Goal: Information Seeking & Learning: Learn about a topic

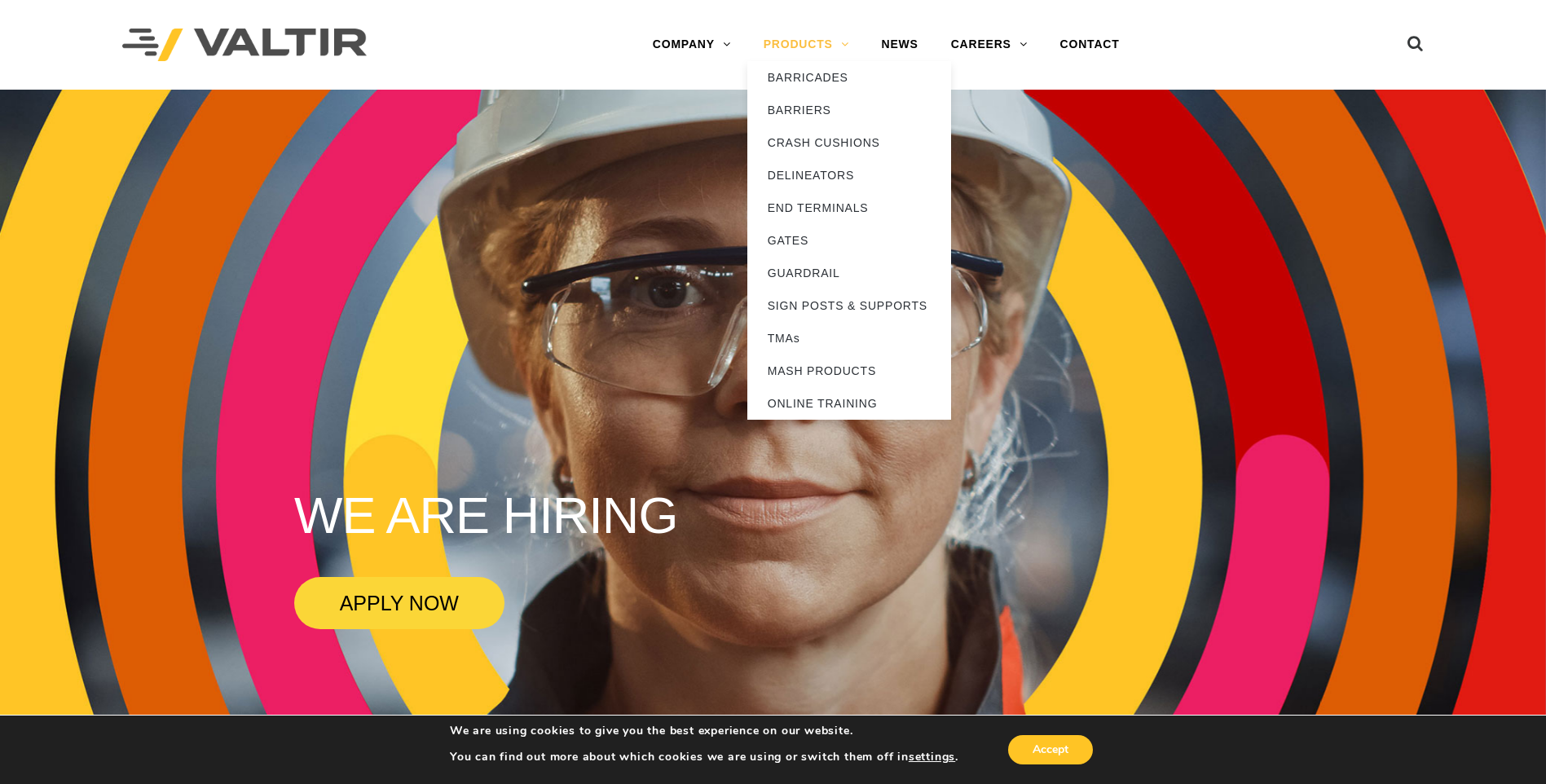
click at [801, 42] on link "PRODUCTS" at bounding box center [806, 44] width 118 height 32
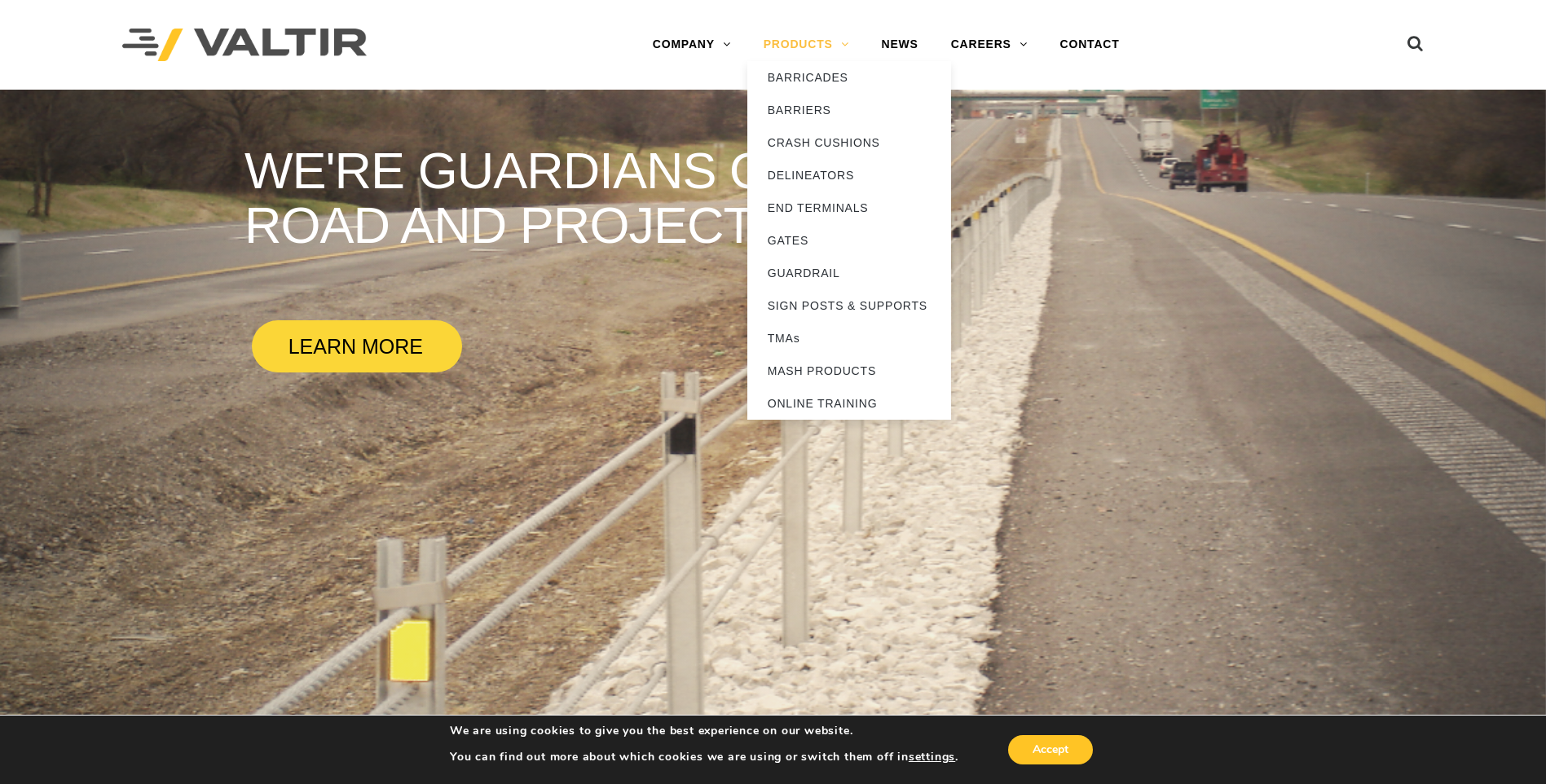
click at [843, 46] on link "PRODUCTS" at bounding box center [806, 44] width 118 height 32
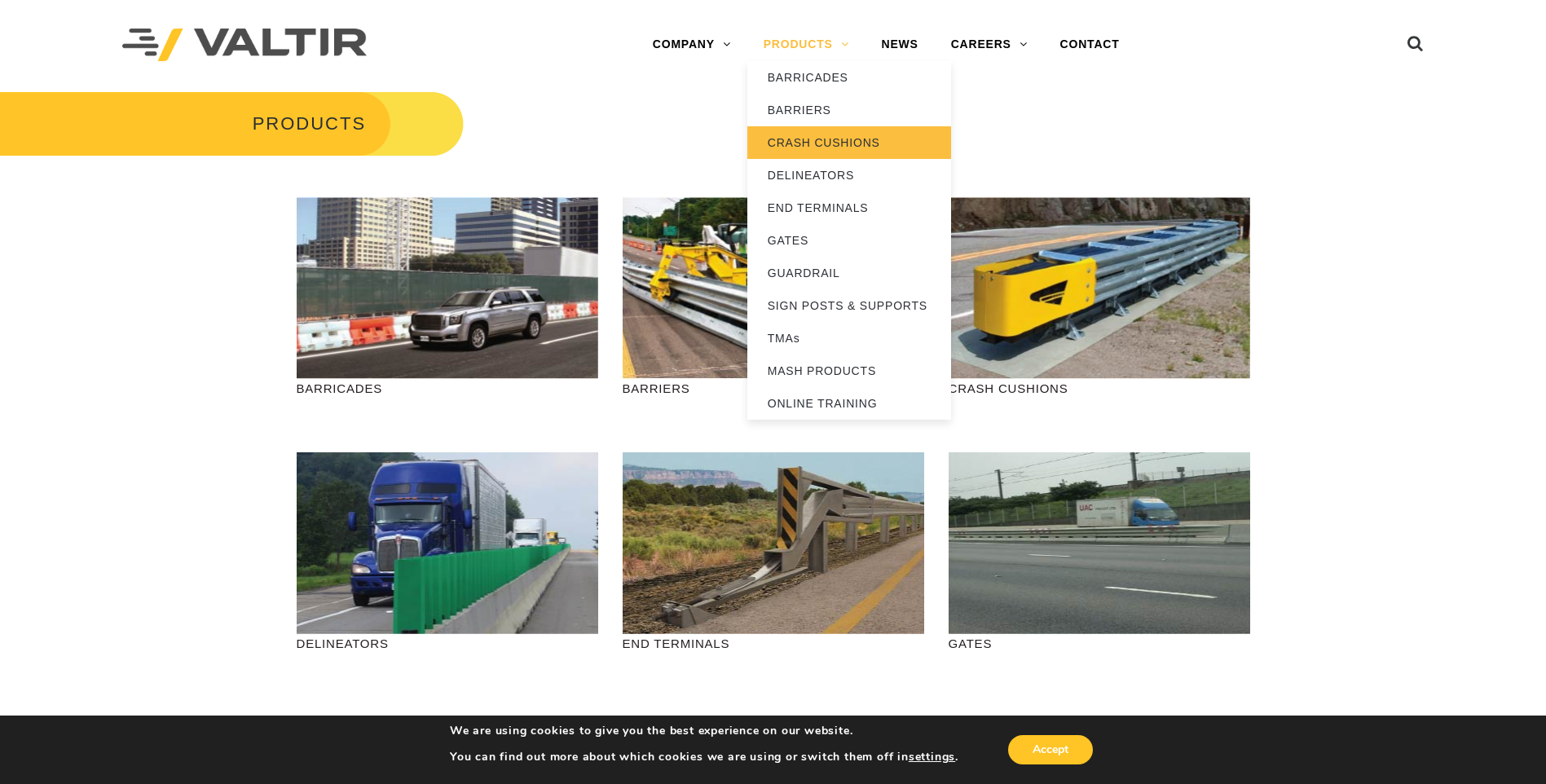
click at [854, 143] on link "CRASH CUSHIONS" at bounding box center [848, 142] width 203 height 32
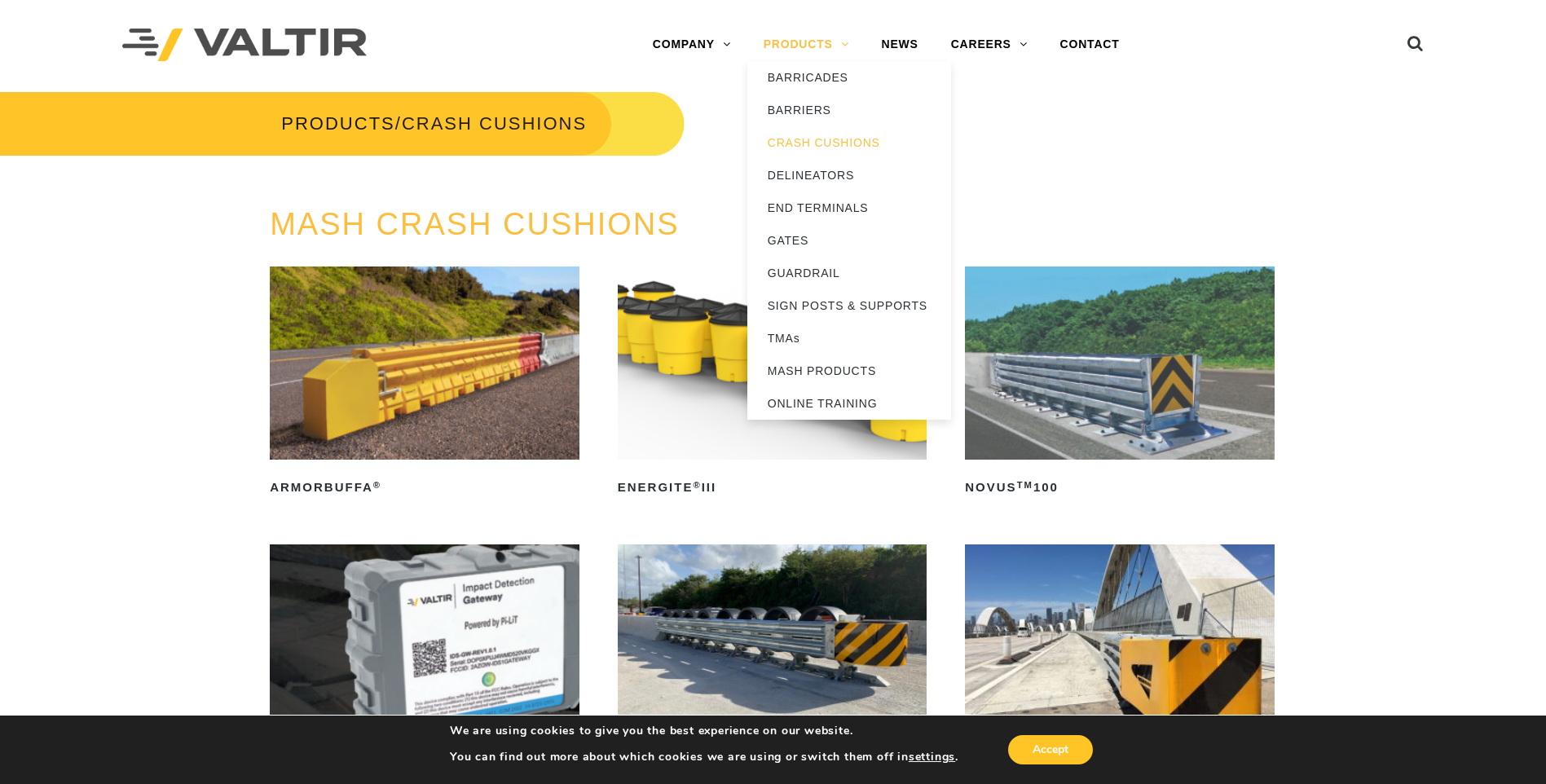
click at [851, 45] on link "PRODUCTS" at bounding box center [806, 44] width 118 height 32
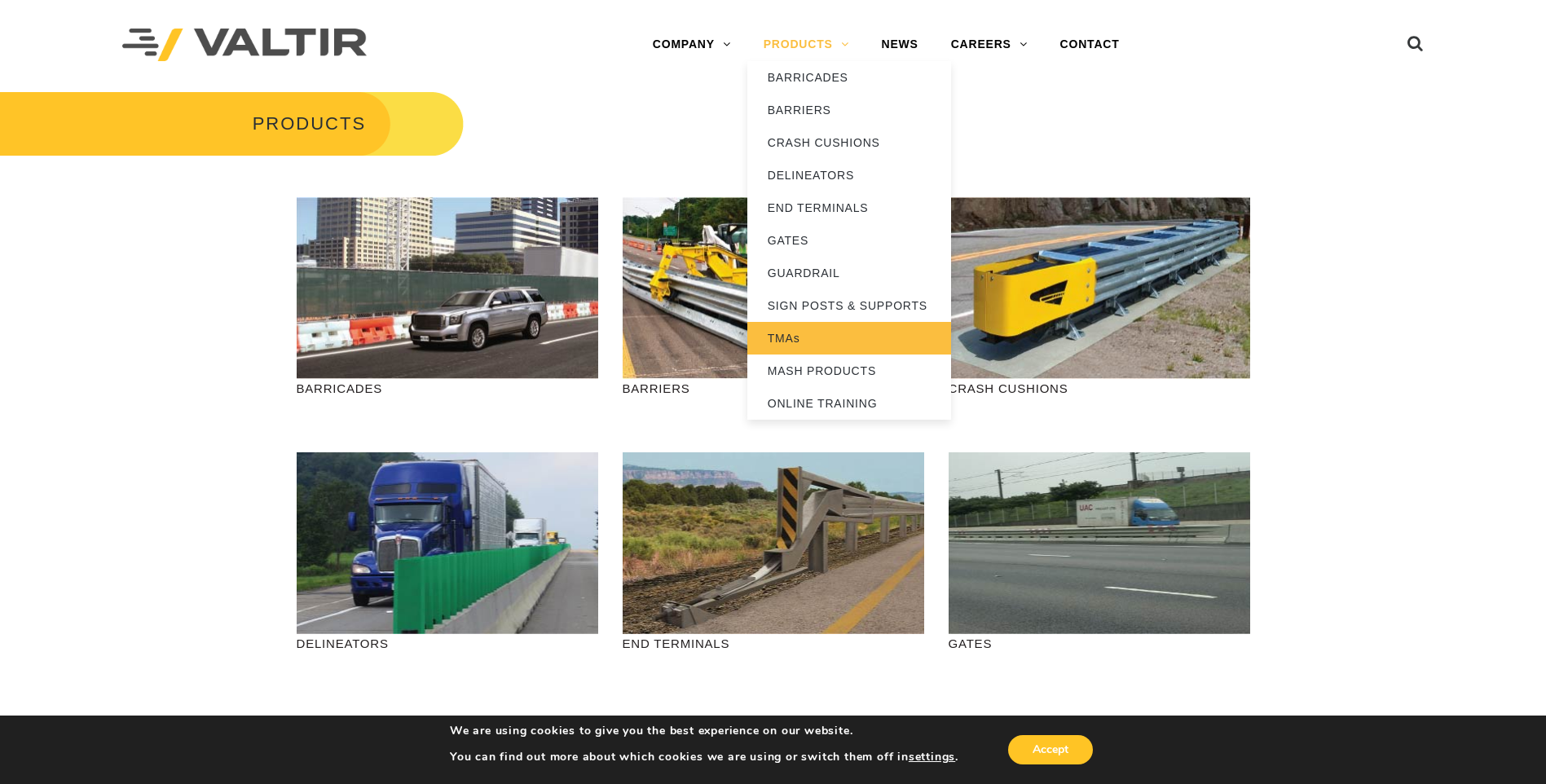
click at [779, 329] on link "TMAs" at bounding box center [848, 338] width 203 height 32
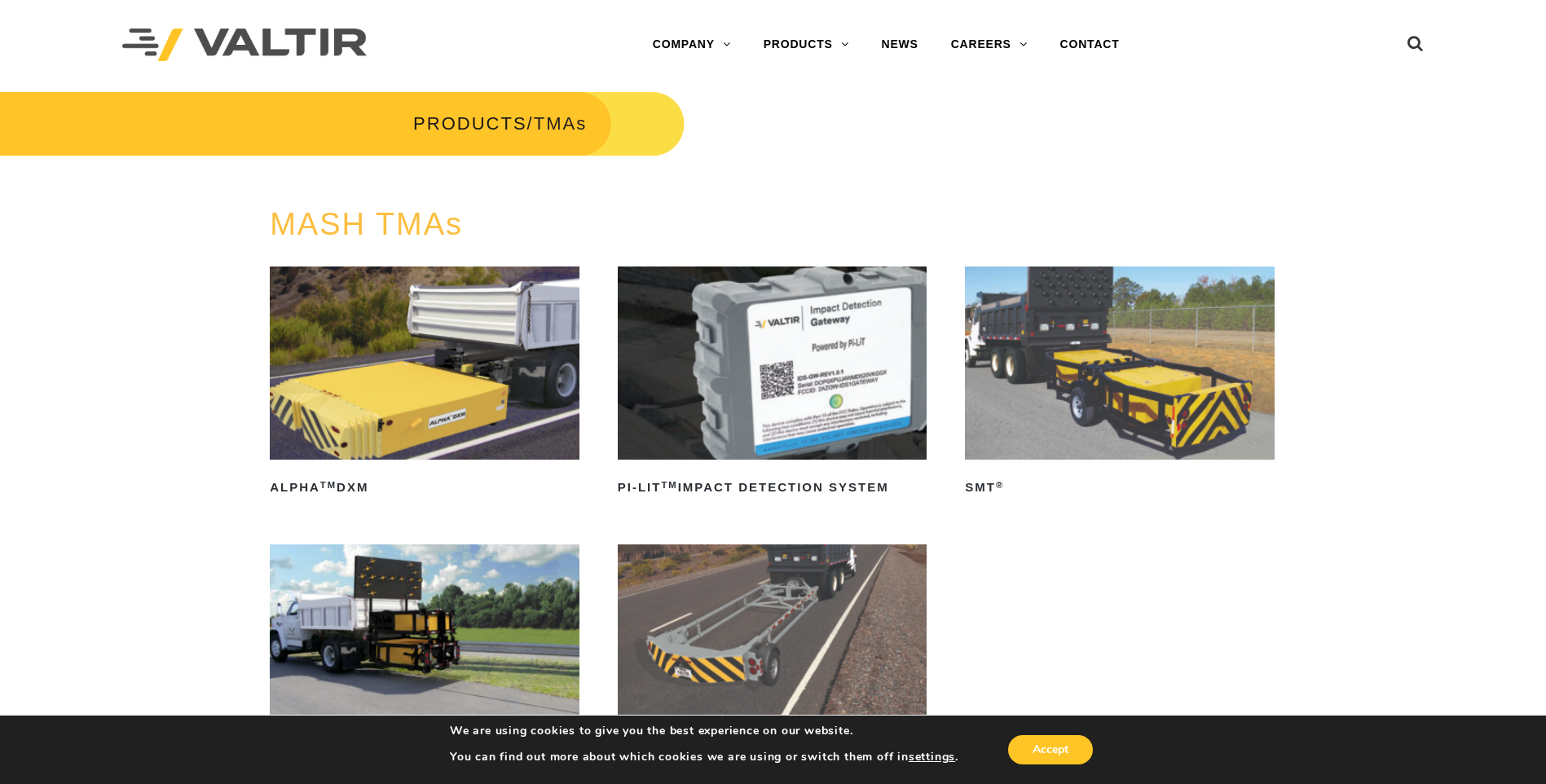
click at [386, 413] on img at bounding box center [424, 363] width 309 height 193
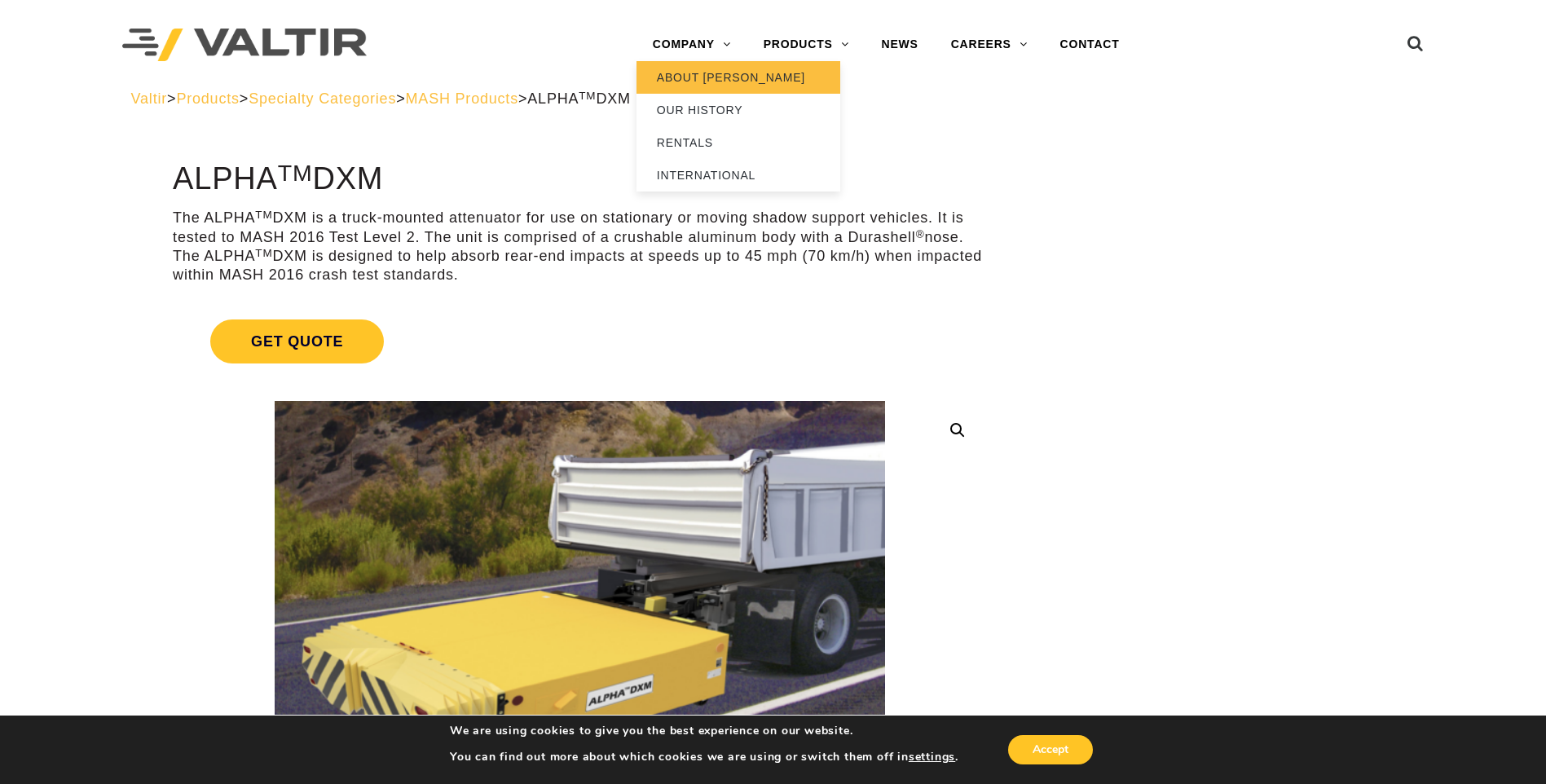
click at [711, 70] on link "ABOUT [PERSON_NAME]" at bounding box center [737, 77] width 203 height 32
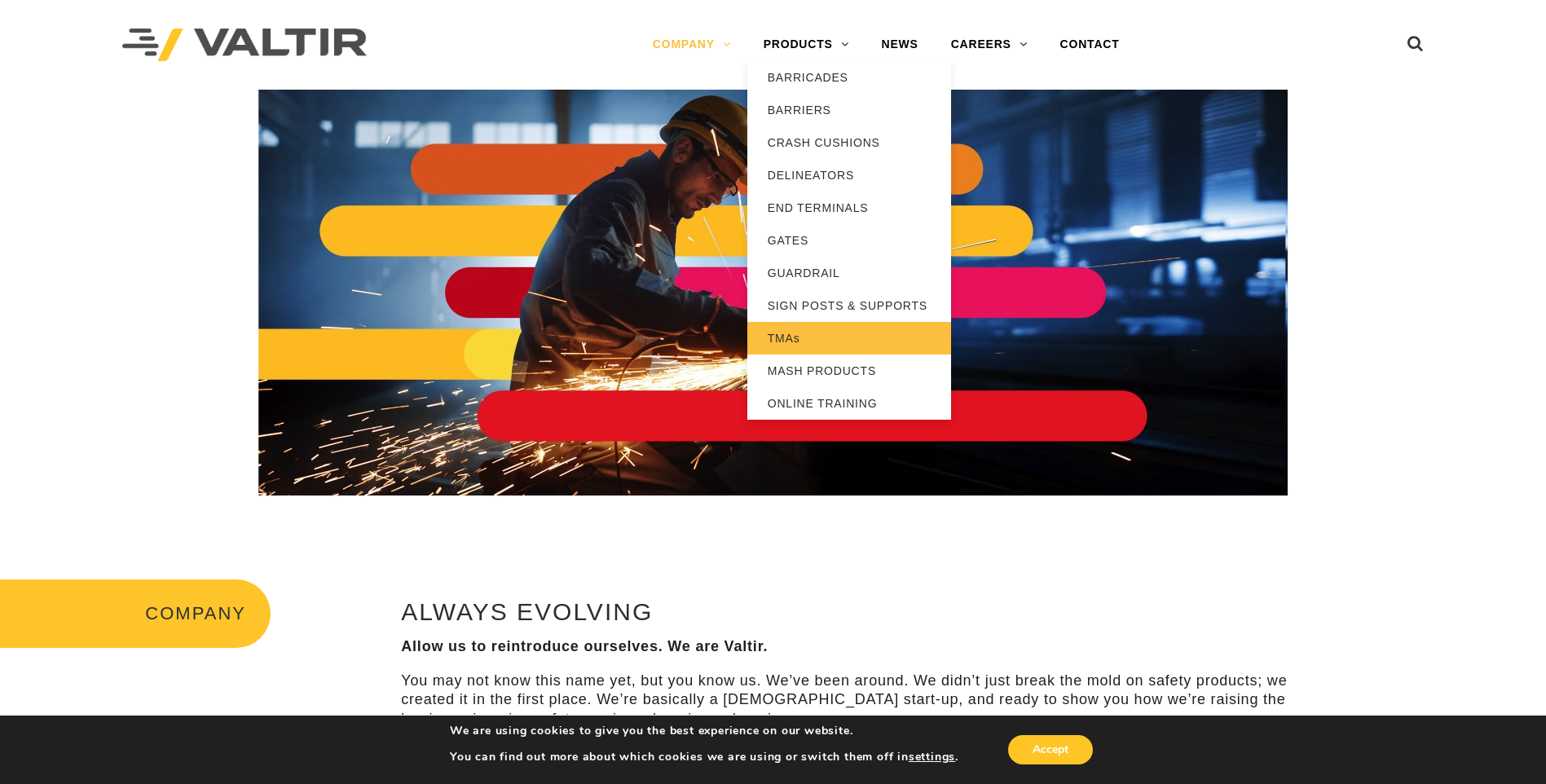
click at [794, 339] on link "TMAs" at bounding box center [848, 338] width 203 height 32
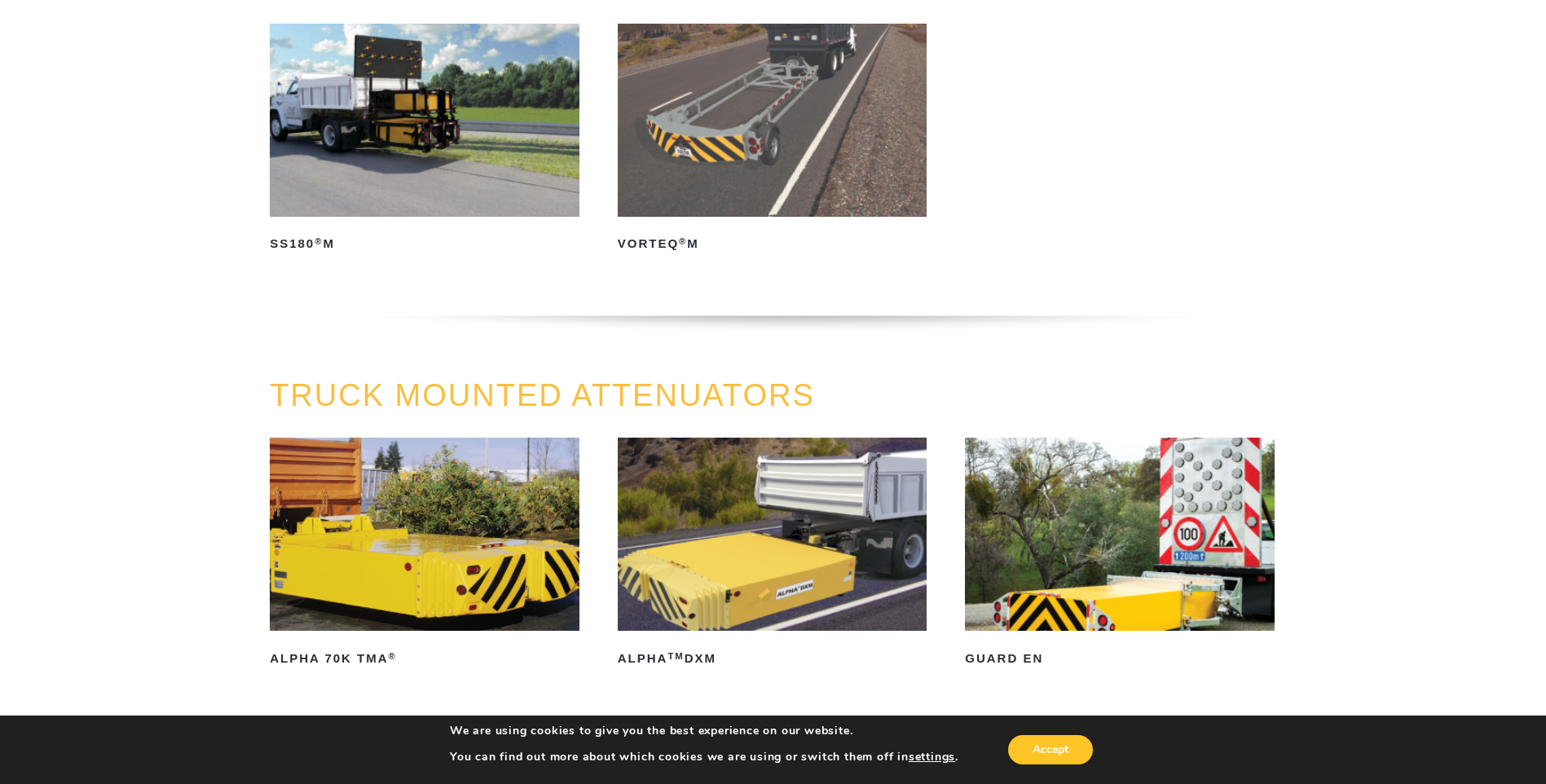
scroll to position [570, 0]
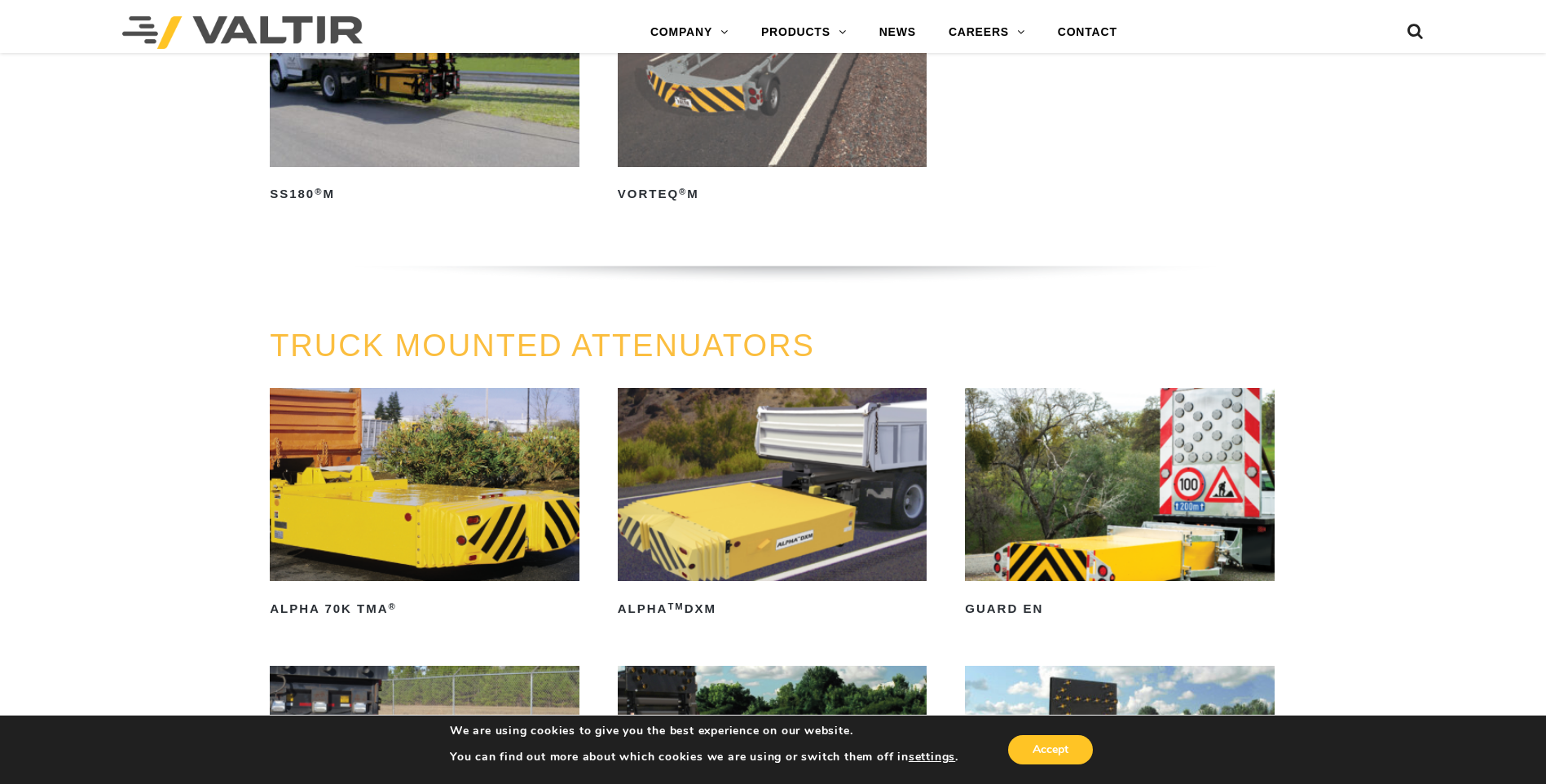
click at [396, 532] on img at bounding box center [424, 484] width 309 height 193
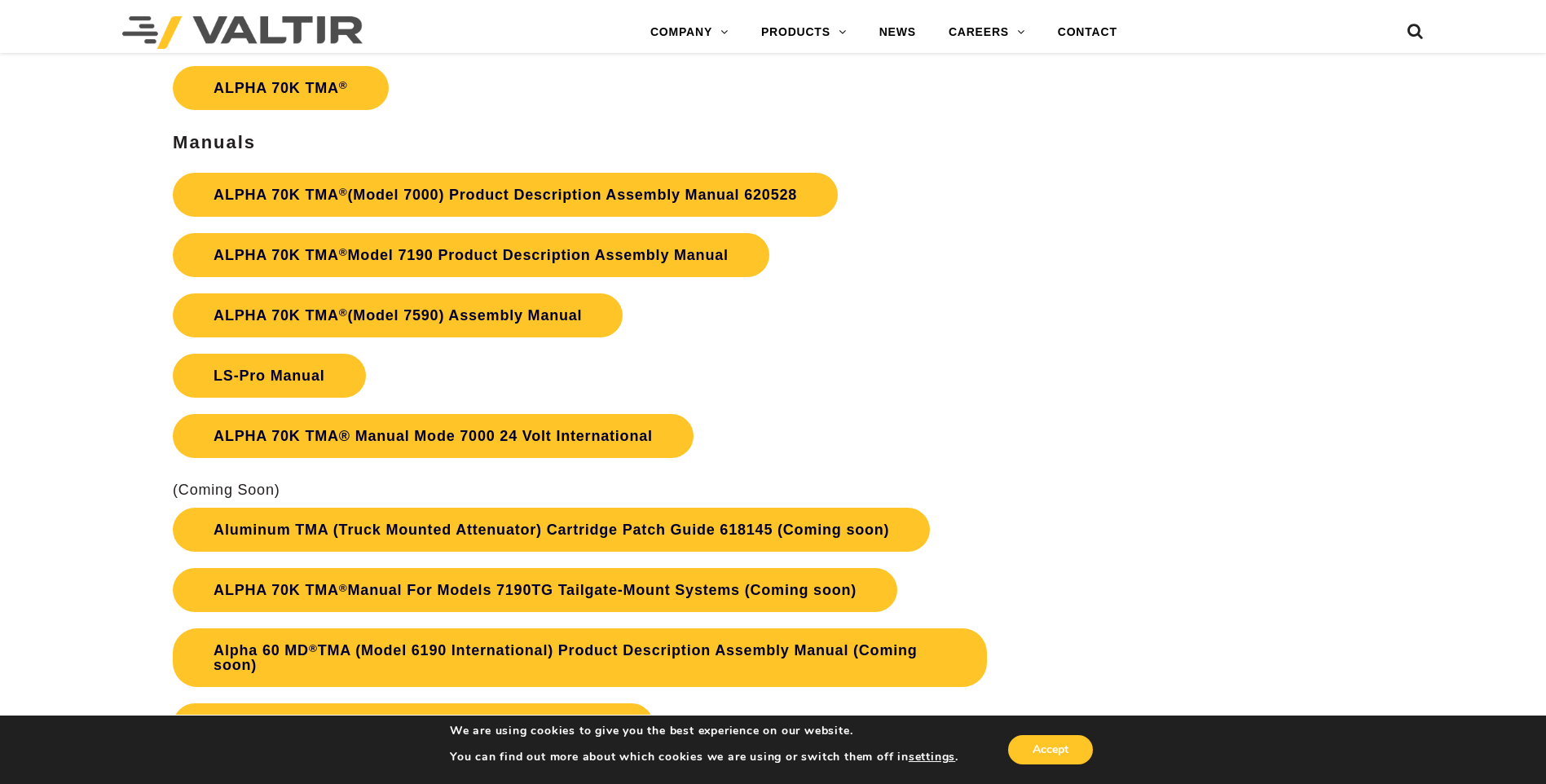
scroll to position [1675, 0]
